Goal: Use online tool/utility: Use online tool/utility

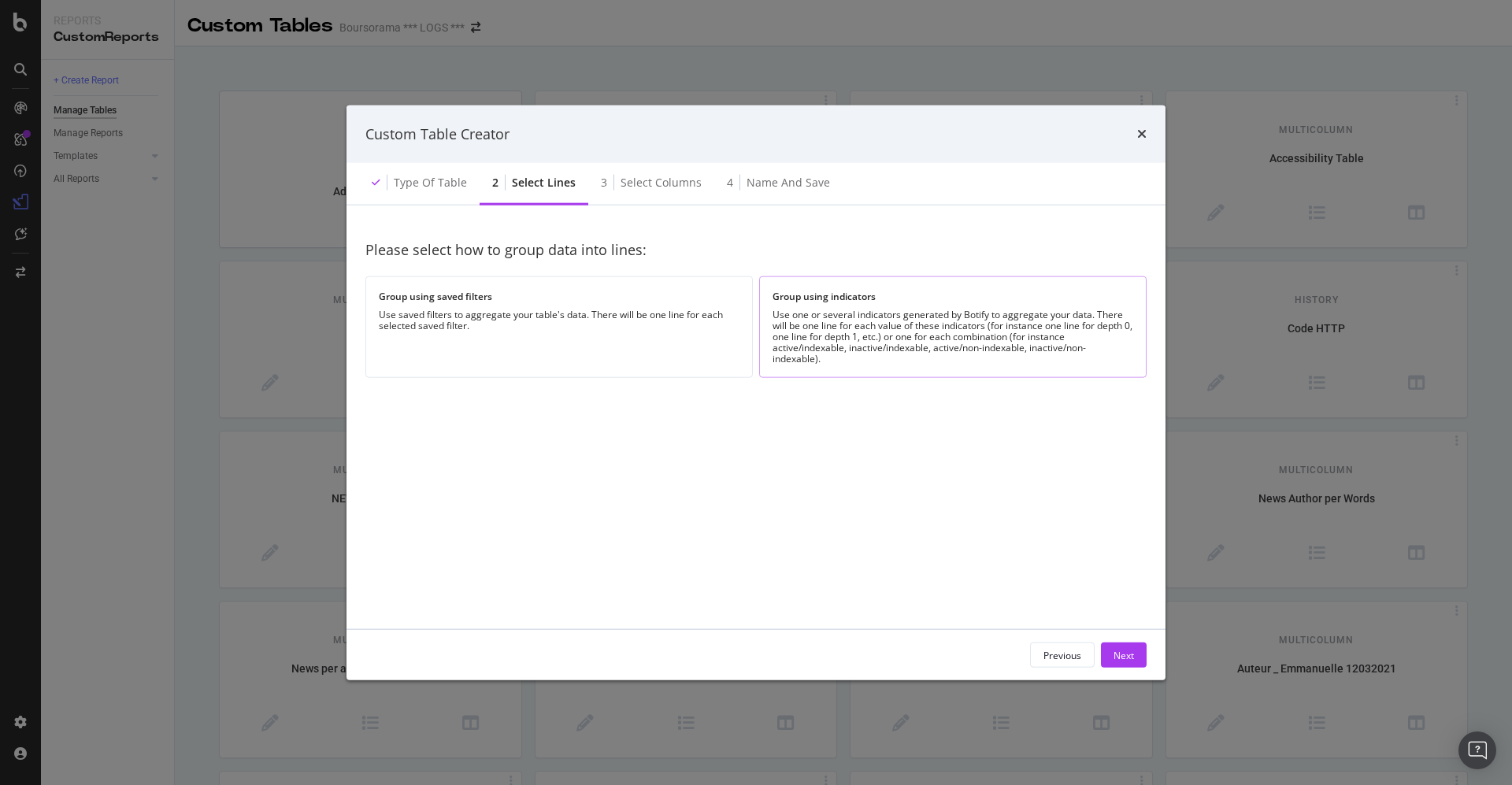
click at [806, 311] on div "Use one or several indicators generated by Botify to aggregate your data. There…" at bounding box center [953, 337] width 360 height 55
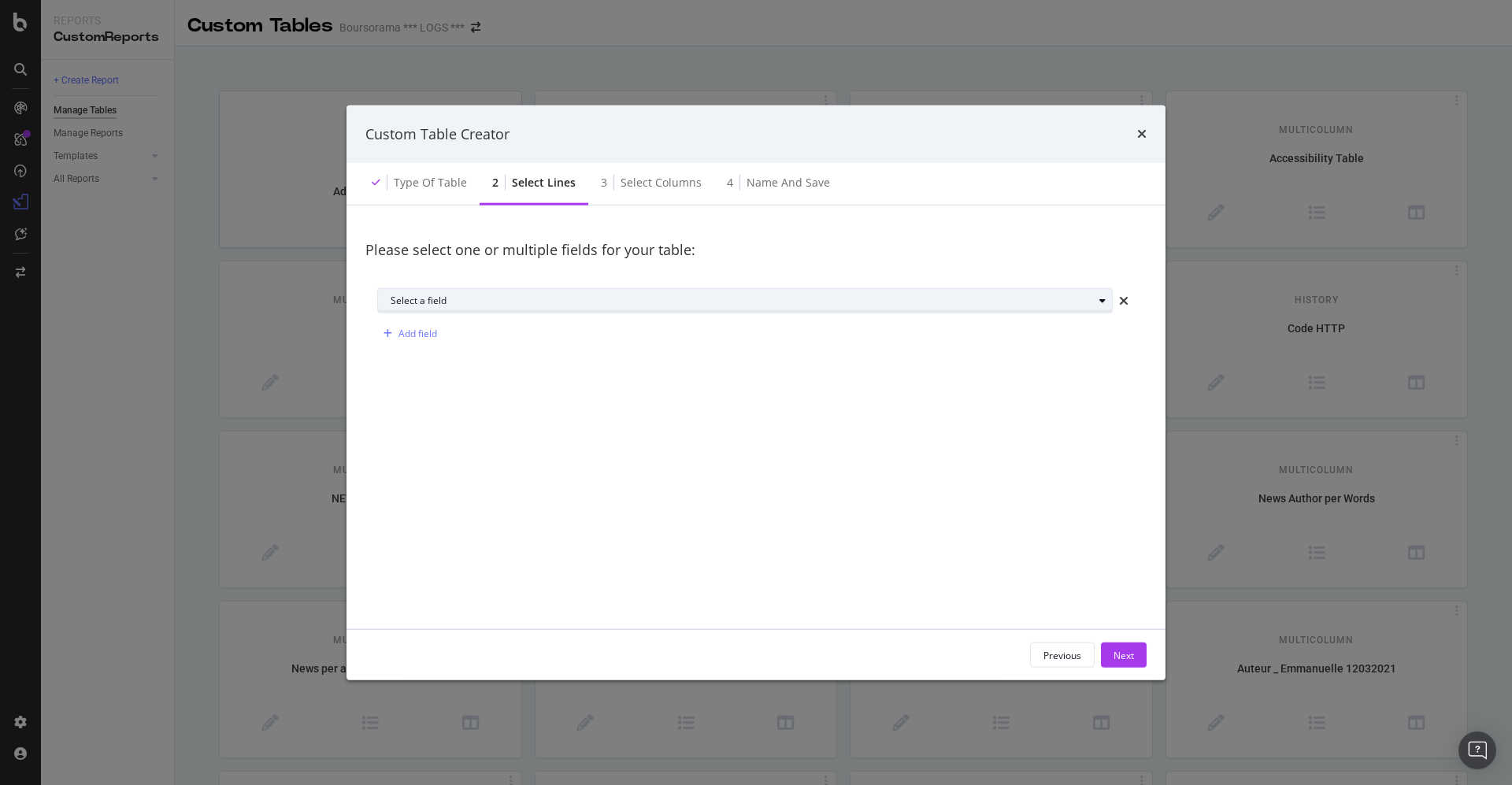
click at [603, 290] on div "Select a field" at bounding box center [751, 300] width 721 height 22
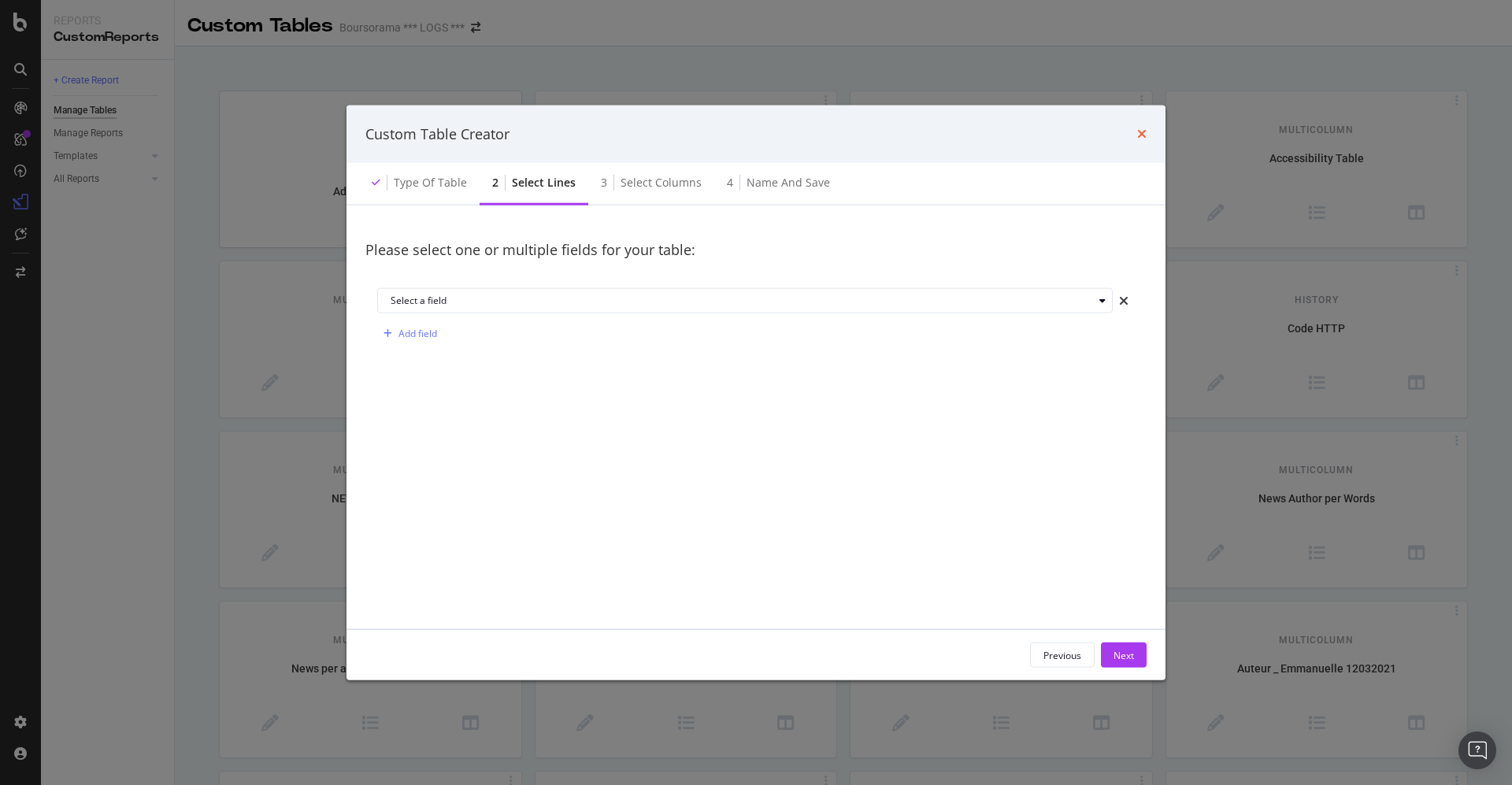
click at [1146, 128] on icon "times" at bounding box center [1142, 134] width 10 height 13
